Goal: Information Seeking & Learning: Learn about a topic

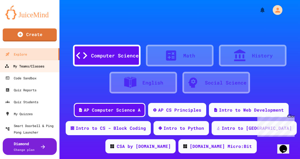
click at [36, 67] on div "My Teams/Classes" at bounding box center [25, 66] width 40 height 7
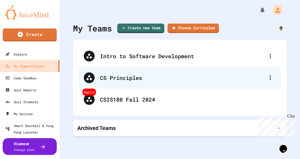
click at [138, 76] on div "CS Principles" at bounding box center [182, 77] width 165 height 8
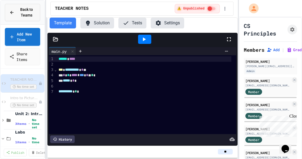
click at [14, 17] on div "Back to Teams" at bounding box center [22, 12] width 26 height 11
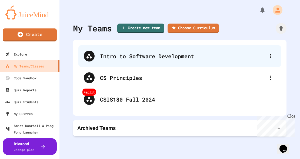
click at [106, 56] on div "Intro to Software Development" at bounding box center [182, 56] width 165 height 8
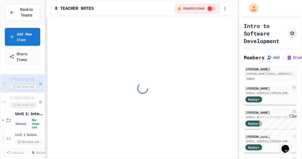
scroll to position [79, 0]
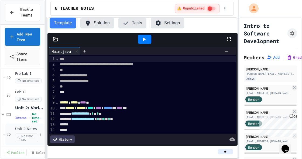
click at [22, 129] on span "Unit 2 Notes" at bounding box center [26, 128] width 23 height 5
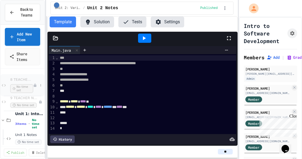
click at [21, 83] on div "8 TEACHER NOTES No time set" at bounding box center [21, 84] width 23 height 15
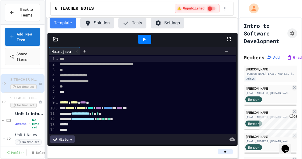
click at [232, 38] on icon at bounding box center [229, 39] width 6 height 6
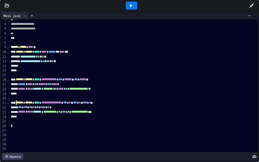
scroll to position [20, 0]
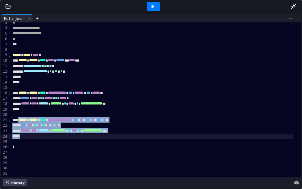
drag, startPoint x: 39, startPoint y: 116, endPoint x: 166, endPoint y: 130, distance: 127.5
click at [166, 130] on div "**********" at bounding box center [156, 92] width 290 height 169
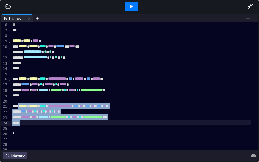
scroll to position [47, 0]
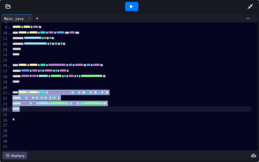
click at [254, 9] on icon at bounding box center [250, 6] width 6 height 6
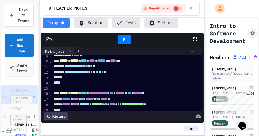
click at [22, 110] on span "9 TEACHER NOTES" at bounding box center [18, 109] width 16 height 5
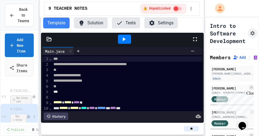
click at [19, 112] on div "9 TEACHER NOTES No time set" at bounding box center [18, 116] width 16 height 19
click at [197, 41] on icon at bounding box center [195, 39] width 6 height 6
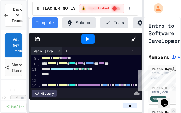
scroll to position [46, 0]
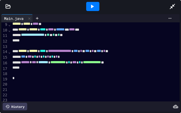
click at [176, 4] on div at bounding box center [176, 6] width 12 height 15
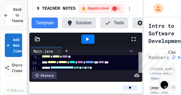
click at [134, 38] on icon at bounding box center [134, 39] width 6 height 6
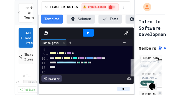
scroll to position [35, 0]
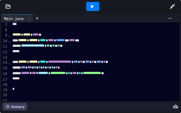
click at [94, 7] on icon at bounding box center [92, 6] width 6 height 6
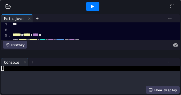
scroll to position [4, 0]
